Goal: Find specific page/section: Find specific page/section

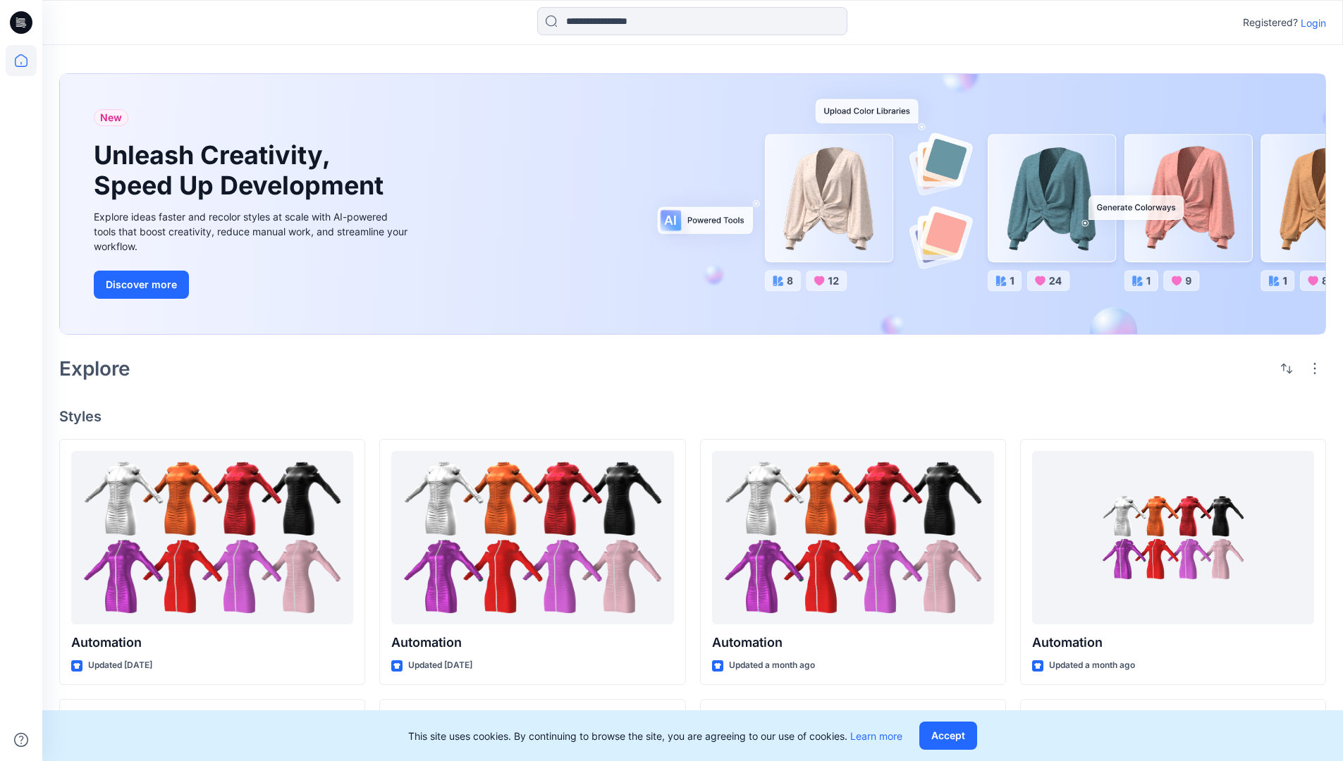
click at [1310, 23] on p "Login" at bounding box center [1313, 23] width 25 height 15
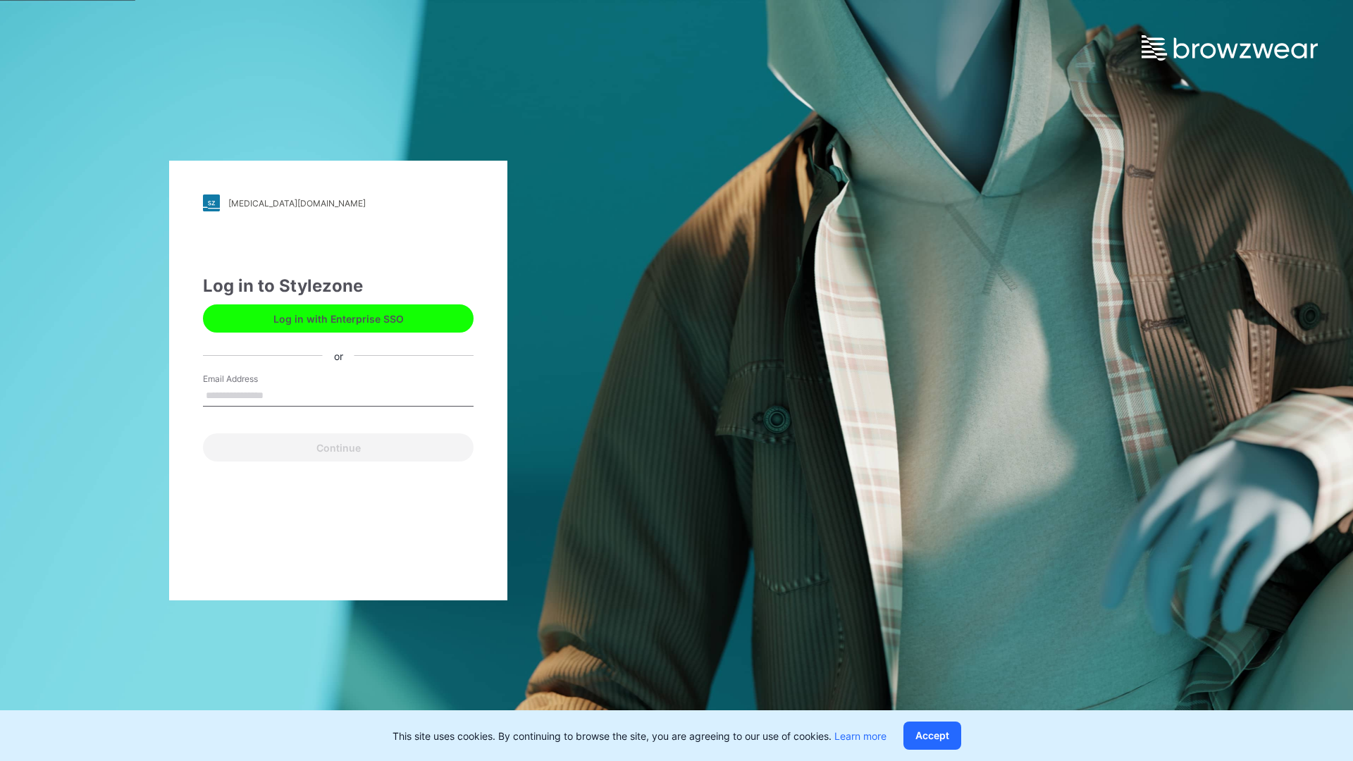
click at [278, 395] on input "Email Address" at bounding box center [338, 396] width 271 height 21
type input "**********"
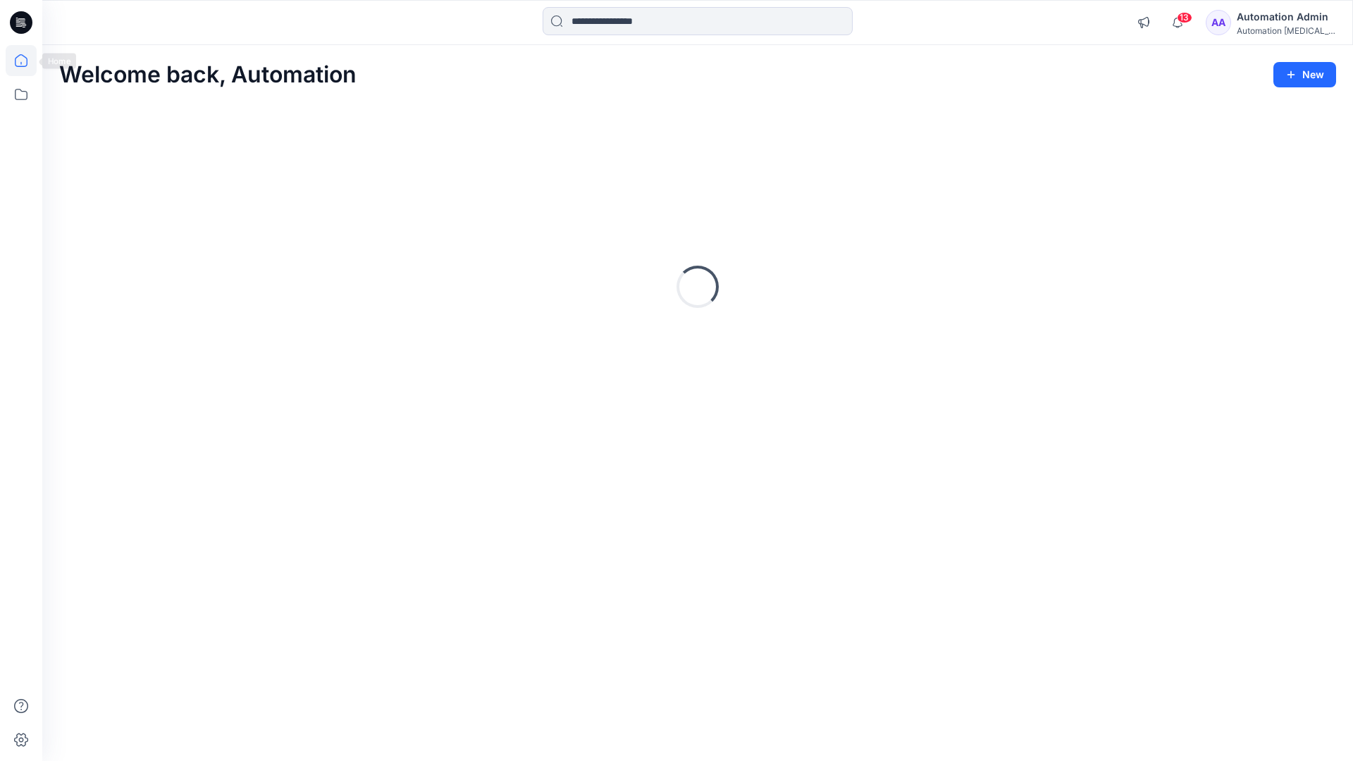
click at [27, 61] on icon at bounding box center [21, 60] width 13 height 13
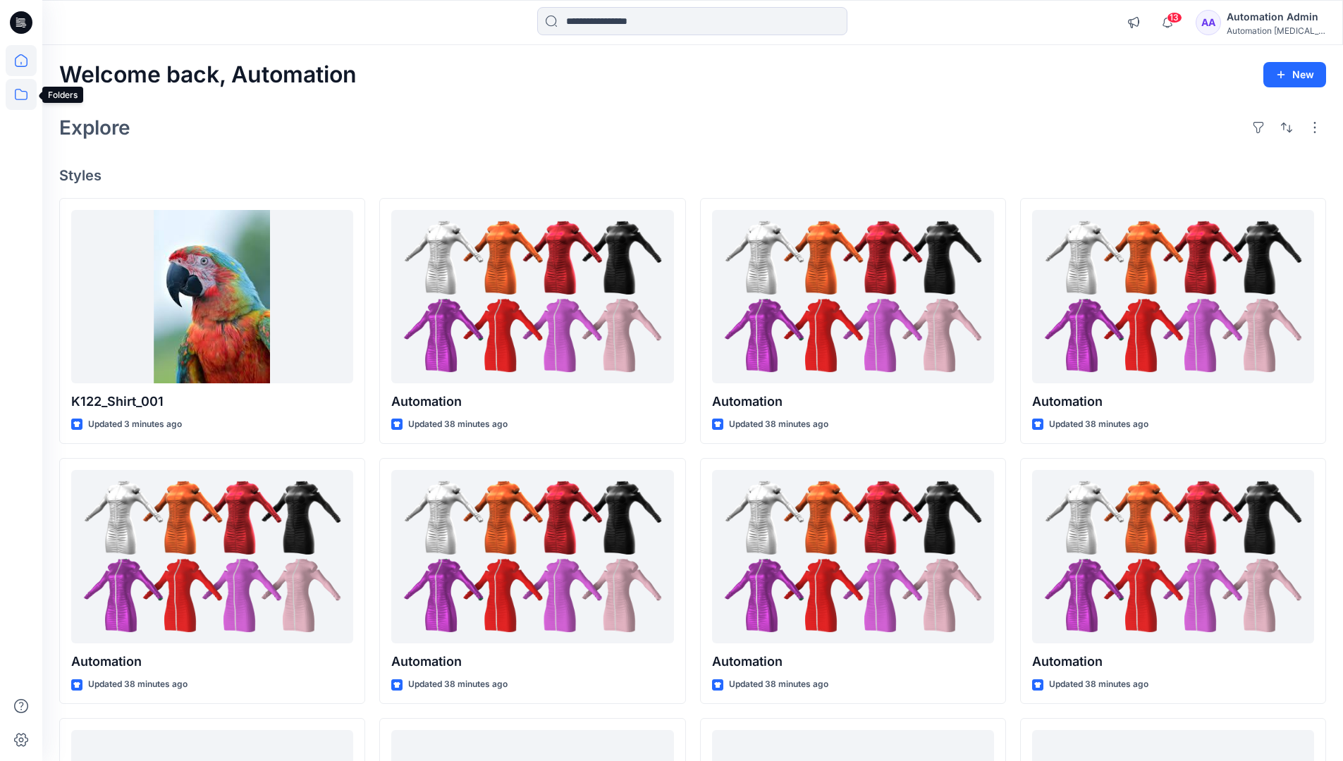
click at [19, 95] on icon at bounding box center [21, 94] width 31 height 31
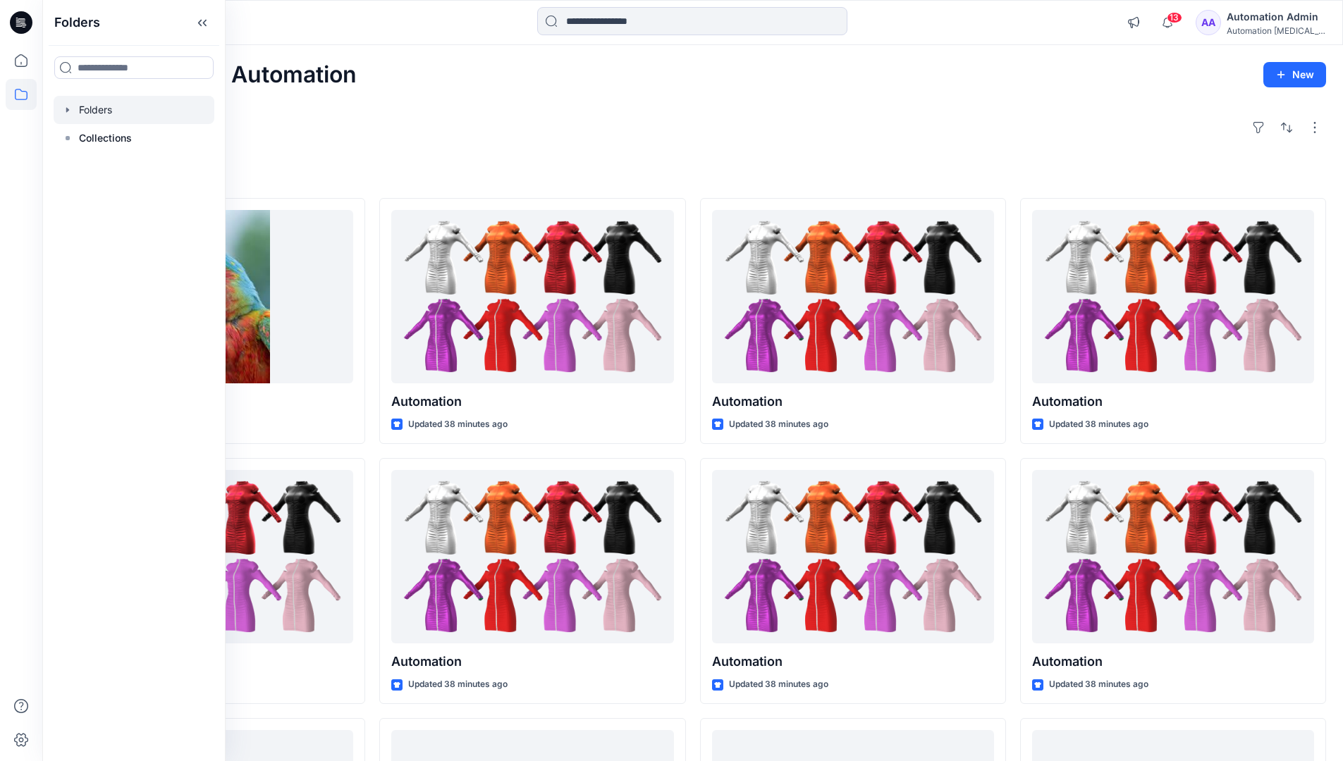
click at [100, 112] on div at bounding box center [134, 110] width 161 height 28
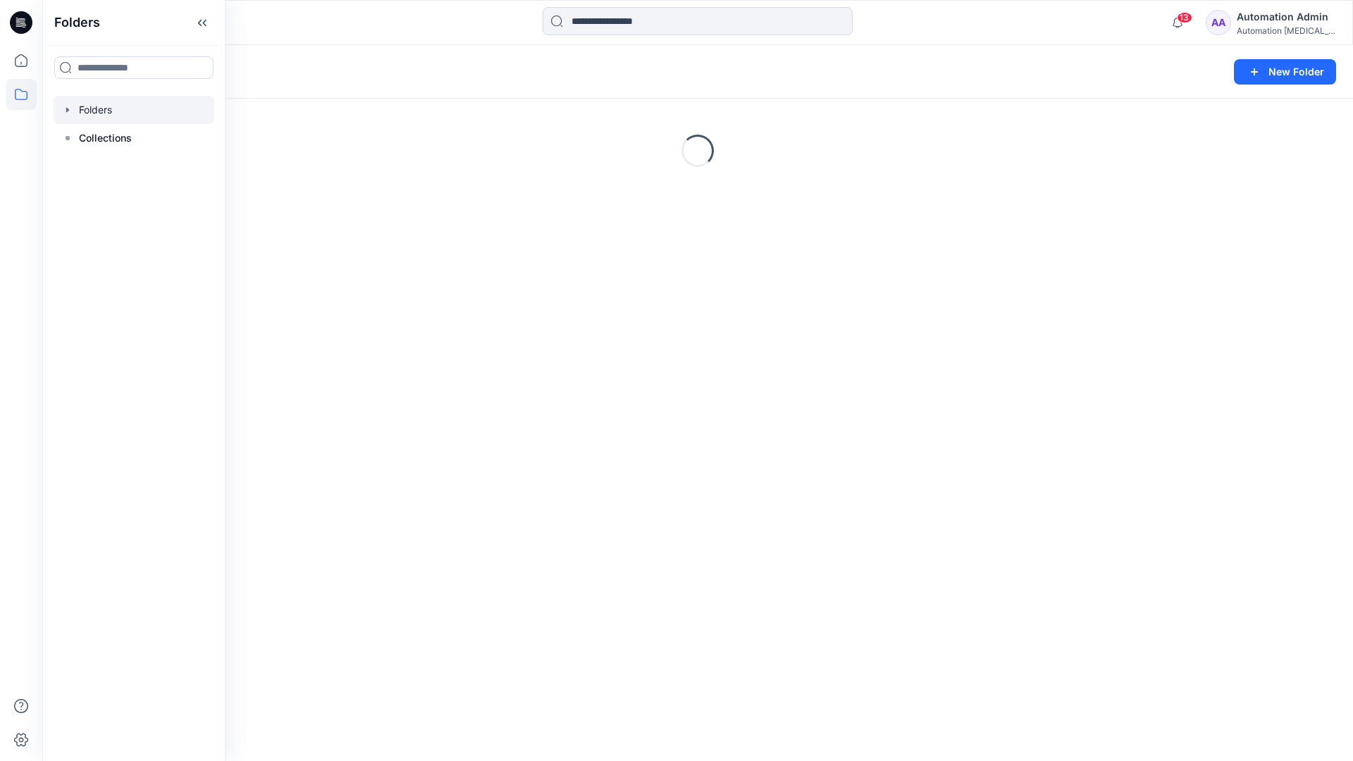
click at [555, 405] on div "Folders New Folder Loading..." at bounding box center [697, 403] width 1311 height 716
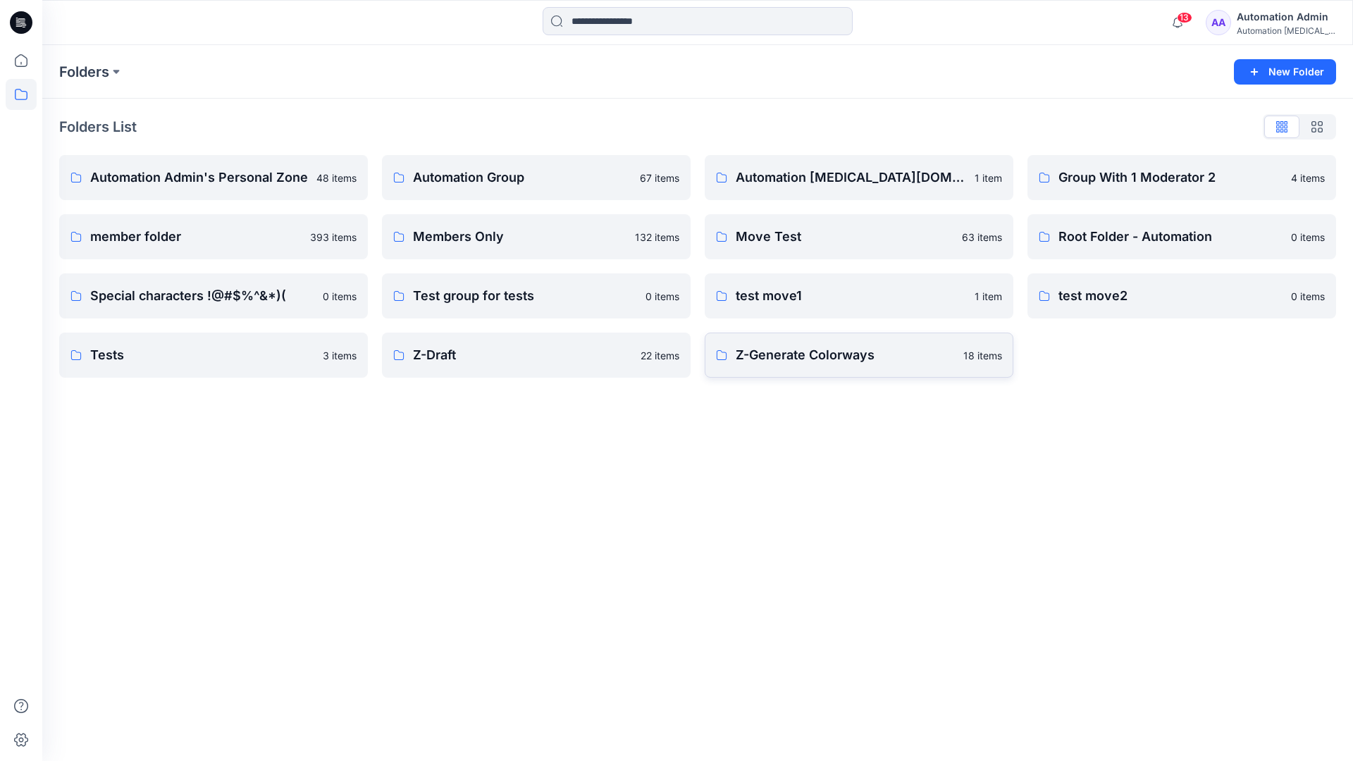
click at [794, 363] on p "Z-Generate Colorways" at bounding box center [845, 355] width 219 height 20
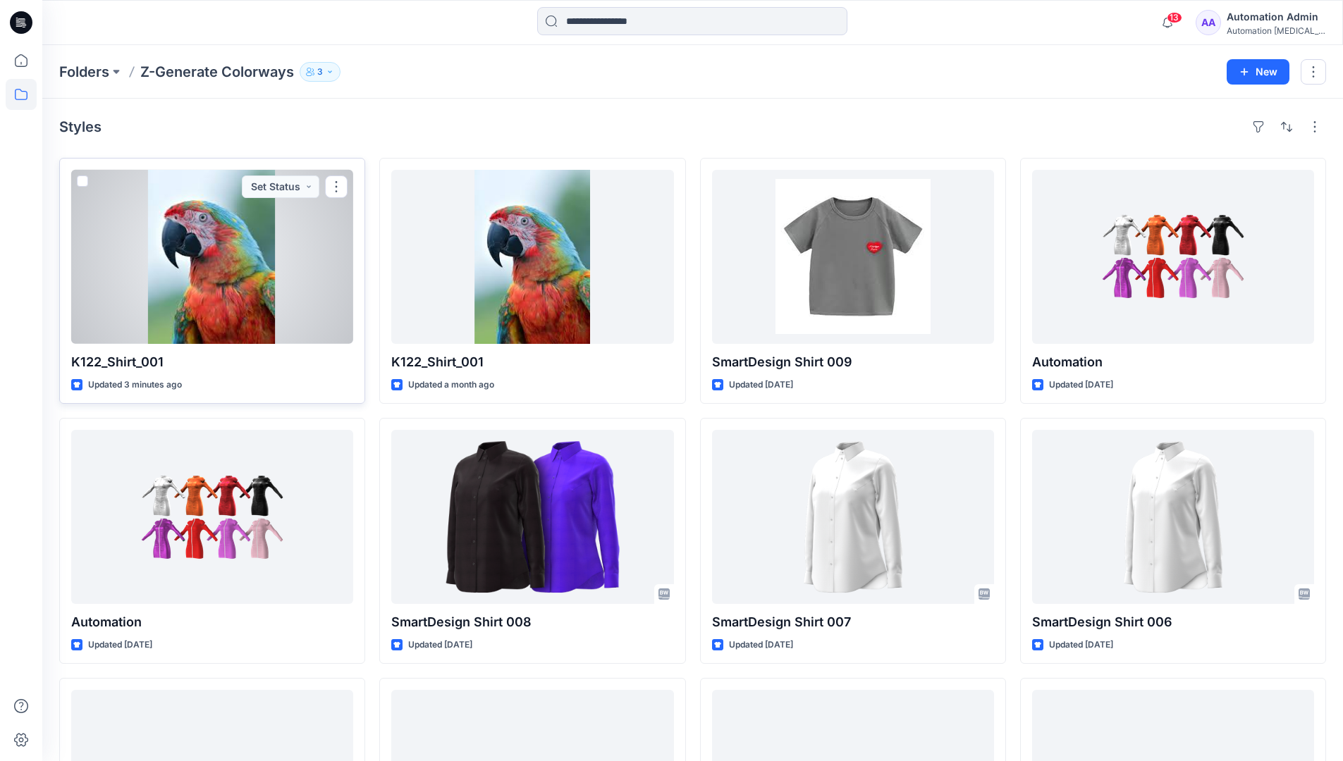
click at [82, 184] on span at bounding box center [82, 181] width 11 height 11
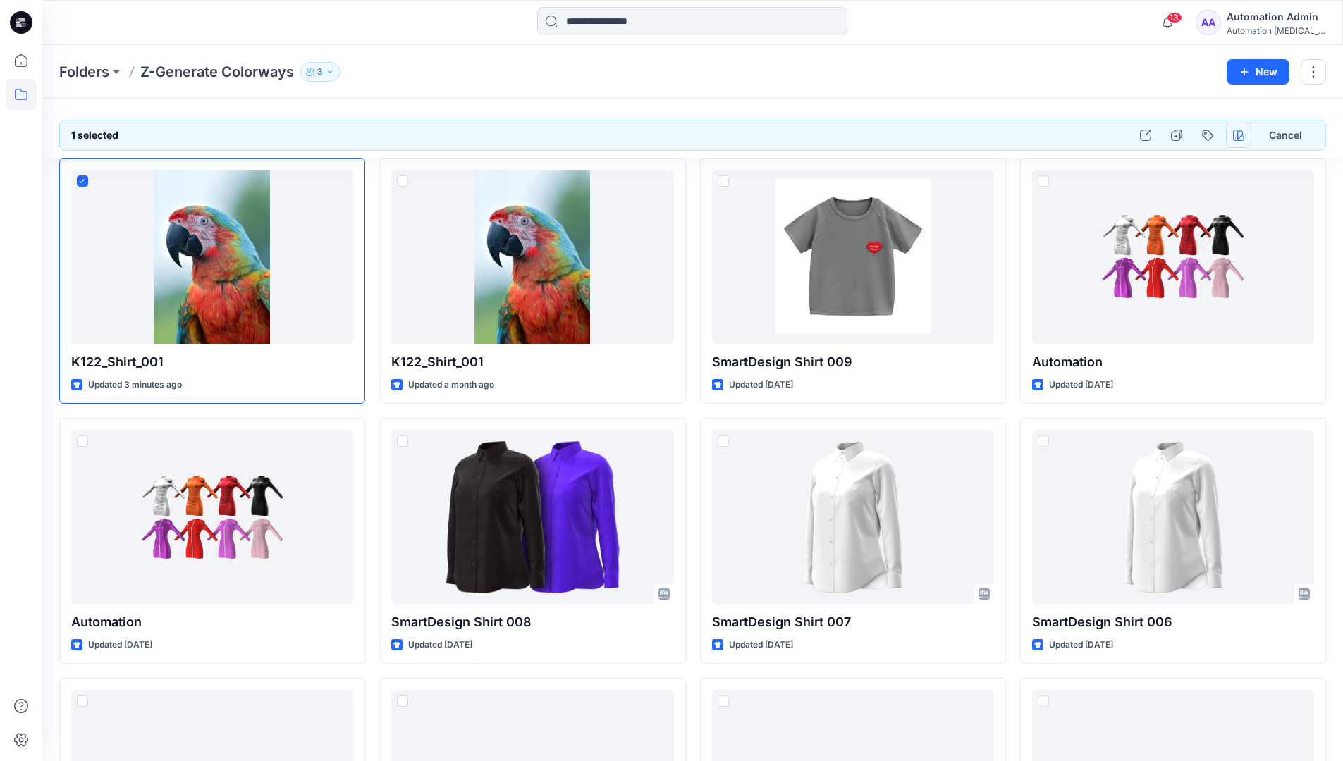
click at [1235, 137] on icon "button" at bounding box center [1238, 135] width 11 height 11
